Goal: Task Accomplishment & Management: Use online tool/utility

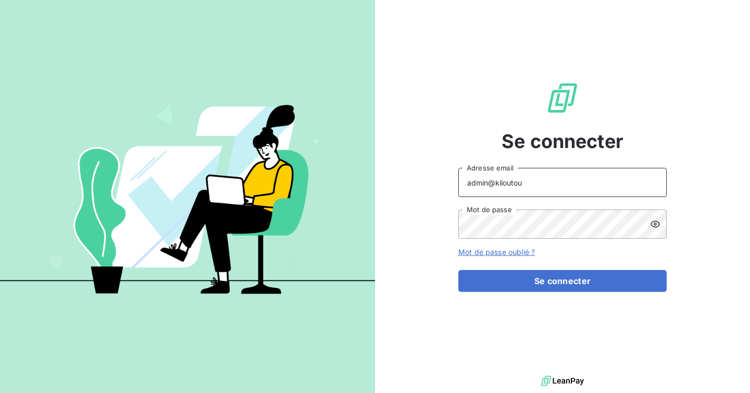
click at [530, 183] on input "admin@kiloutou" at bounding box center [562, 182] width 208 height 29
type input "admin@talenzalteisaudit"
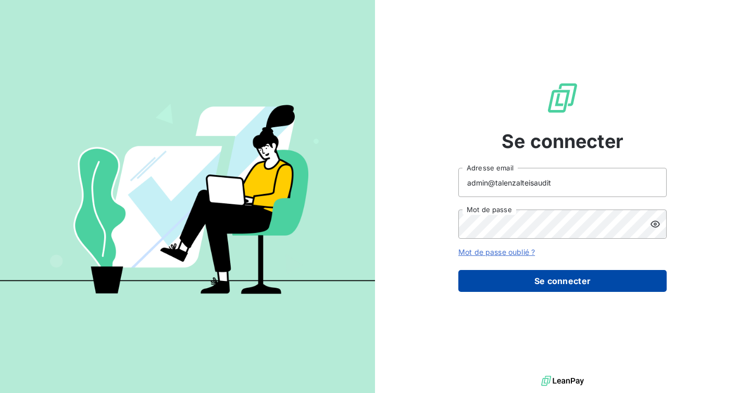
click at [538, 286] on button "Se connecter" at bounding box center [562, 281] width 208 height 22
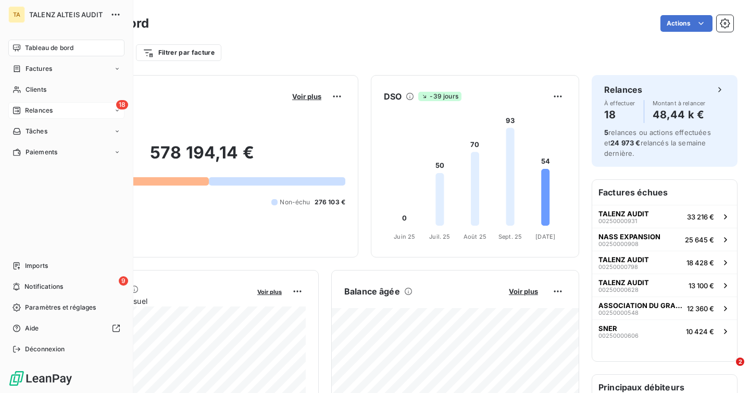
click at [57, 104] on div "18 Relances" at bounding box center [66, 110] width 116 height 17
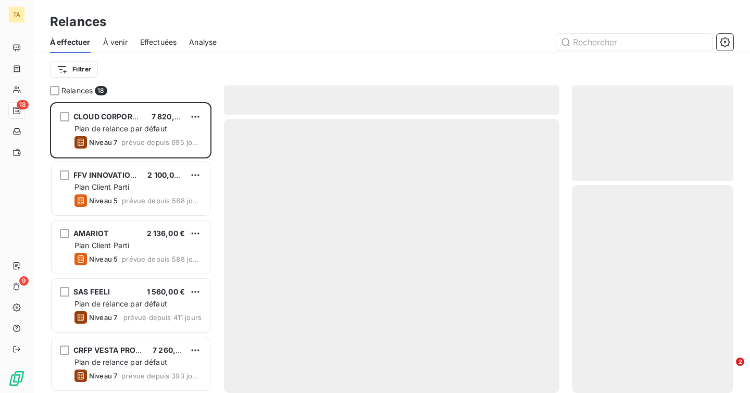
scroll to position [290, 161]
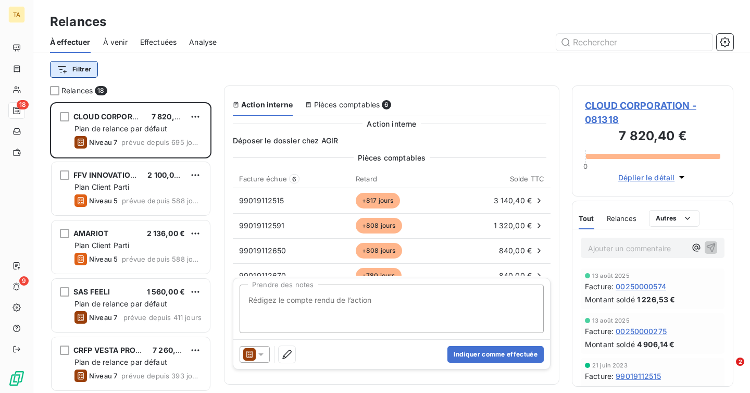
click at [87, 66] on html "TA 18 9 Relances À effectuer À venir Effectuées Analyse Filtrer Relances 18 CLO…" at bounding box center [375, 196] width 750 height 393
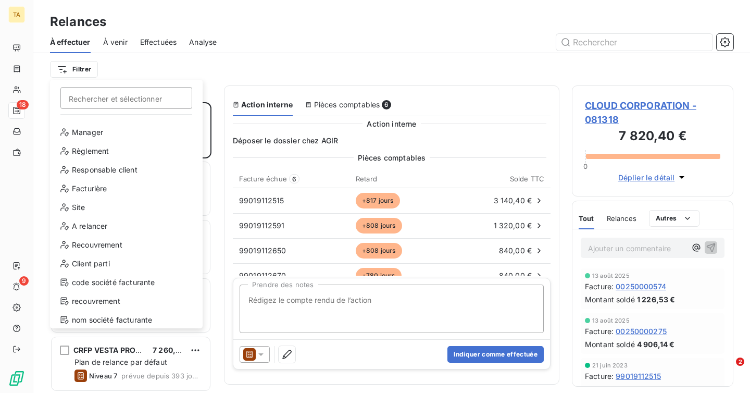
scroll to position [94, 0]
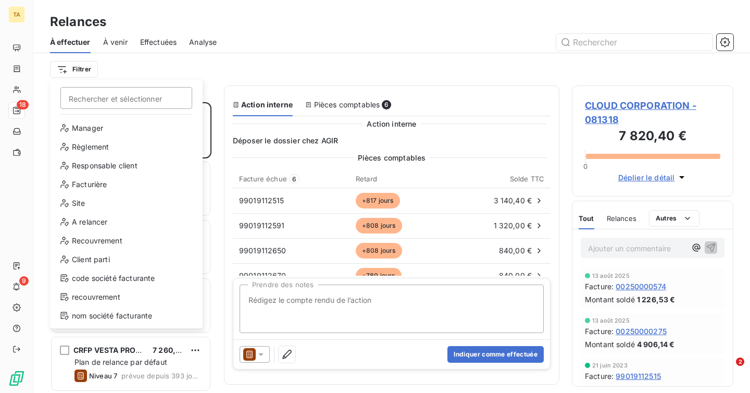
click at [113, 43] on html "TA 18 9 Relances À effectuer À venir Effectuées Analyse Filtrer Rechercher et s…" at bounding box center [375, 196] width 750 height 393
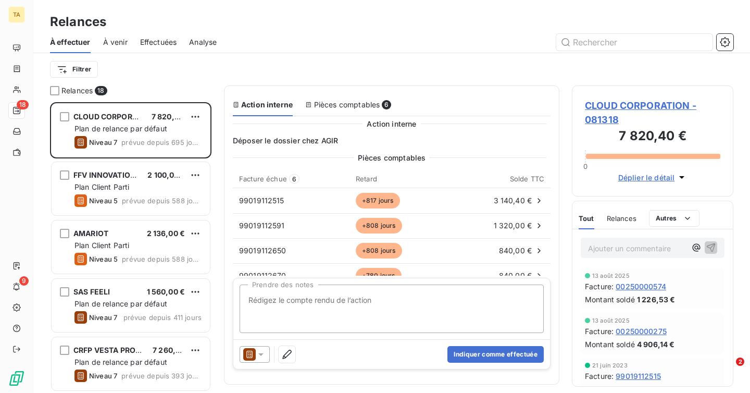
click at [113, 43] on span "À venir" at bounding box center [115, 42] width 24 height 10
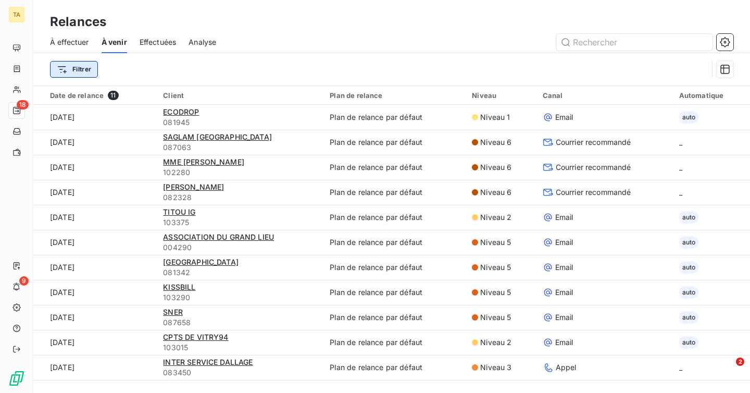
click at [85, 69] on html "TA 18 9 Relances À effectuer À venir Effectuées Analyse Filtrer Date de relance…" at bounding box center [375, 196] width 750 height 393
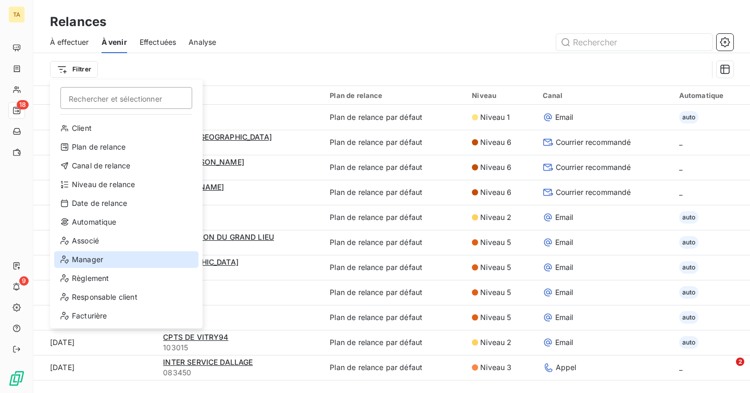
scroll to position [131, 0]
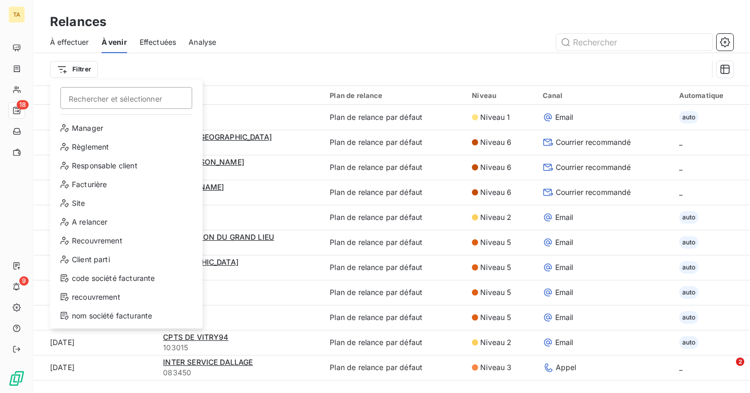
click at [160, 43] on html "TA 18 9 Relances À effectuer À venir Effectuées Analyse Filtrer Rechercher et s…" at bounding box center [375, 196] width 750 height 393
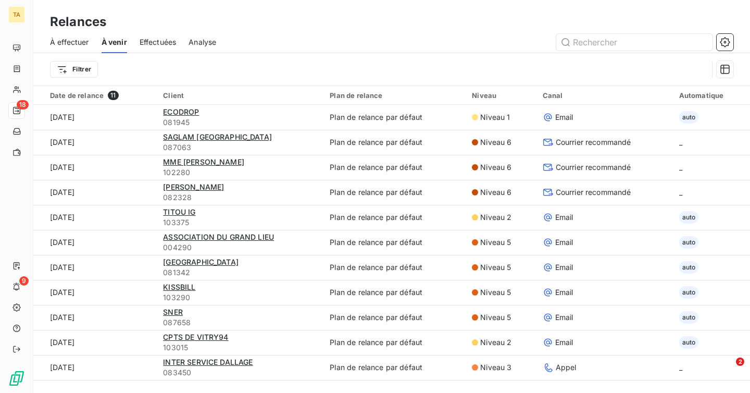
click at [89, 59] on div "Filtrer" at bounding box center [391, 69] width 683 height 32
click at [159, 43] on span "Effectuées" at bounding box center [158, 42] width 37 height 10
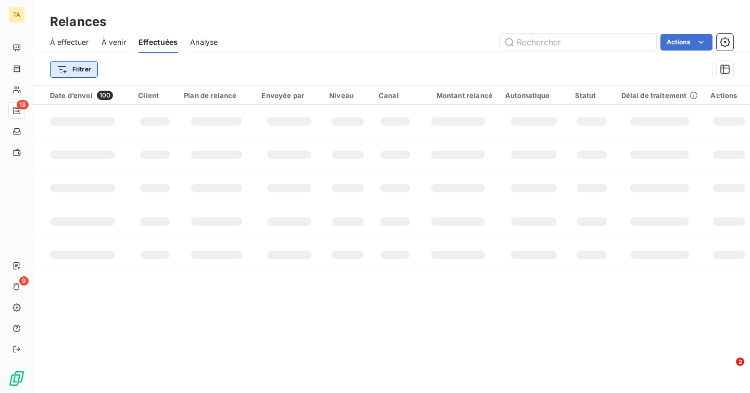
click at [78, 68] on html "TA 18 9 Relances À effectuer À venir Effectuées Analyse Actions Filtrer Date d’…" at bounding box center [375, 196] width 750 height 393
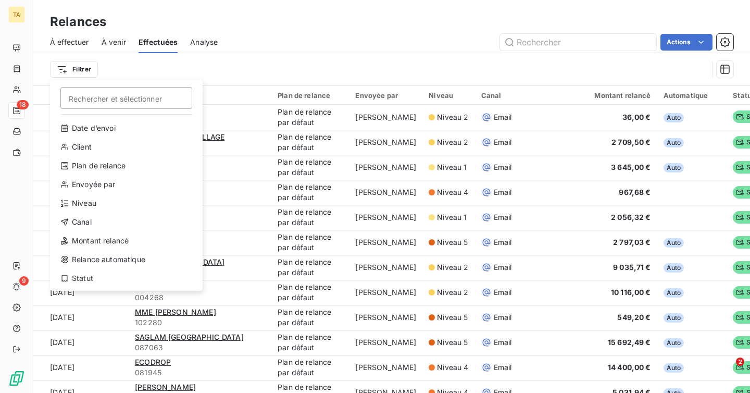
click at [113, 50] on html "TA 18 9 Relances À effectuer À venir Effectuées Analyse Actions Filtrer Recherc…" at bounding box center [375, 196] width 750 height 393
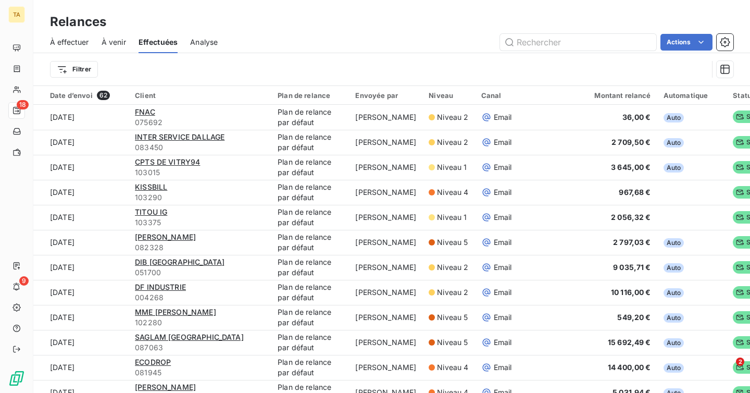
click at [81, 39] on span "À effectuer" at bounding box center [69, 42] width 39 height 10
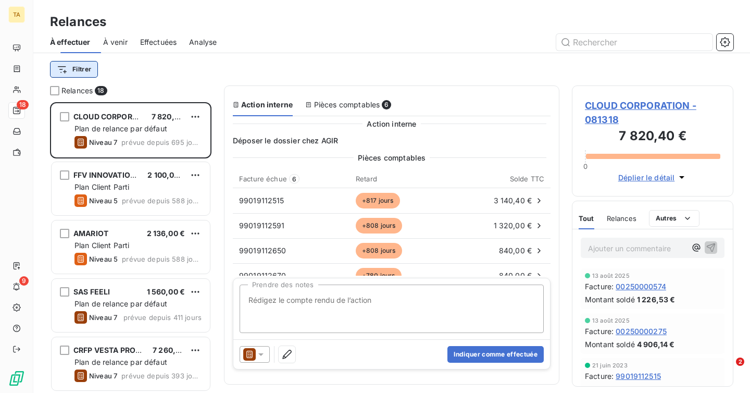
scroll to position [290, 161]
click at [84, 74] on html "TA 18 9 Relances À effectuer À venir Effectuées Analyse Filtrer Relances 18 CLO…" at bounding box center [375, 196] width 750 height 393
